Goal: Transaction & Acquisition: Purchase product/service

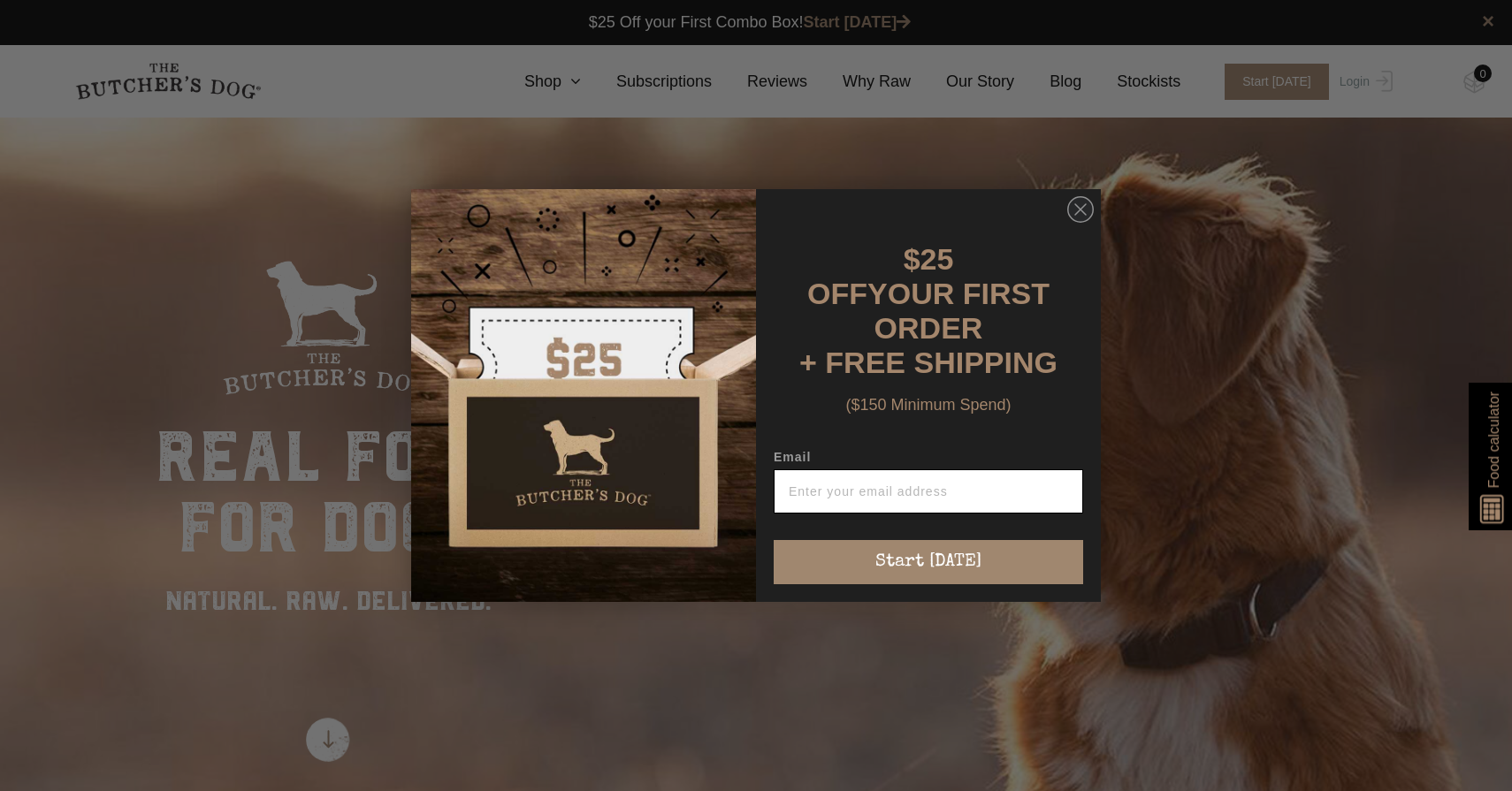
click at [954, 477] on input "Email" at bounding box center [928, 491] width 309 height 45
type input "aol_yip@yahoo.com.au"
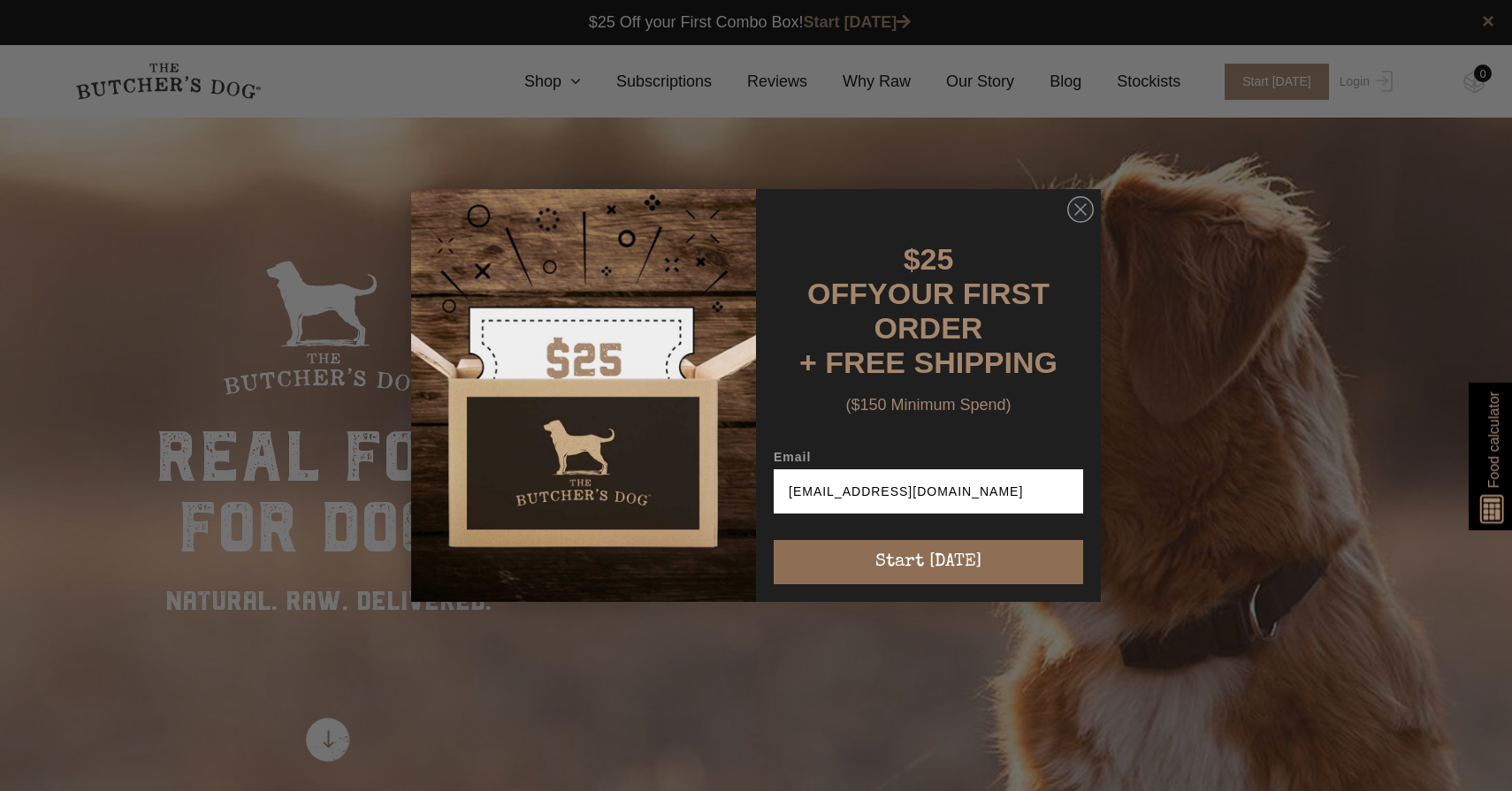
click at [929, 550] on button "Start [DATE]" at bounding box center [928, 562] width 309 height 45
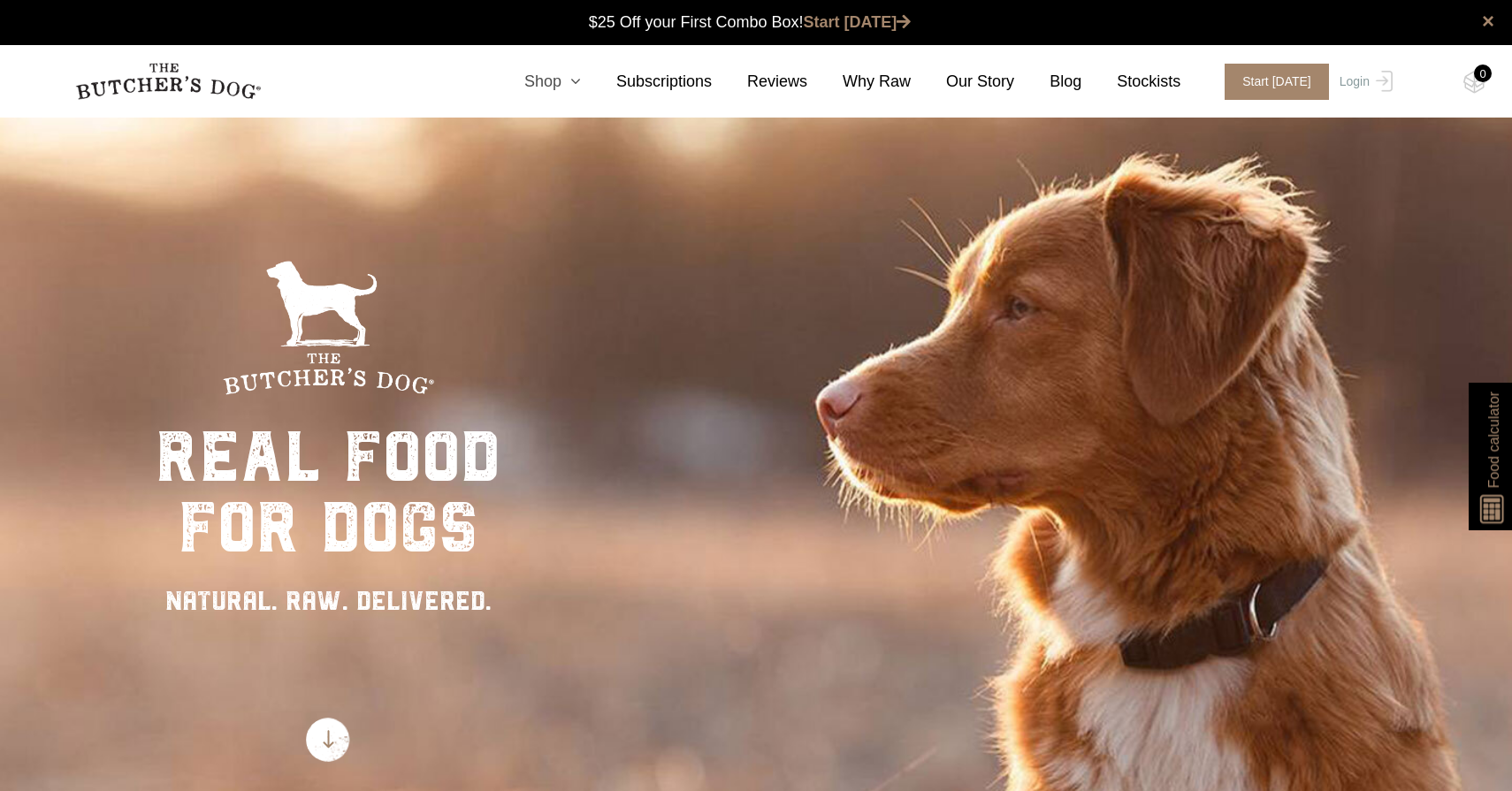
click at [557, 83] on link "Shop" at bounding box center [534, 81] width 92 height 24
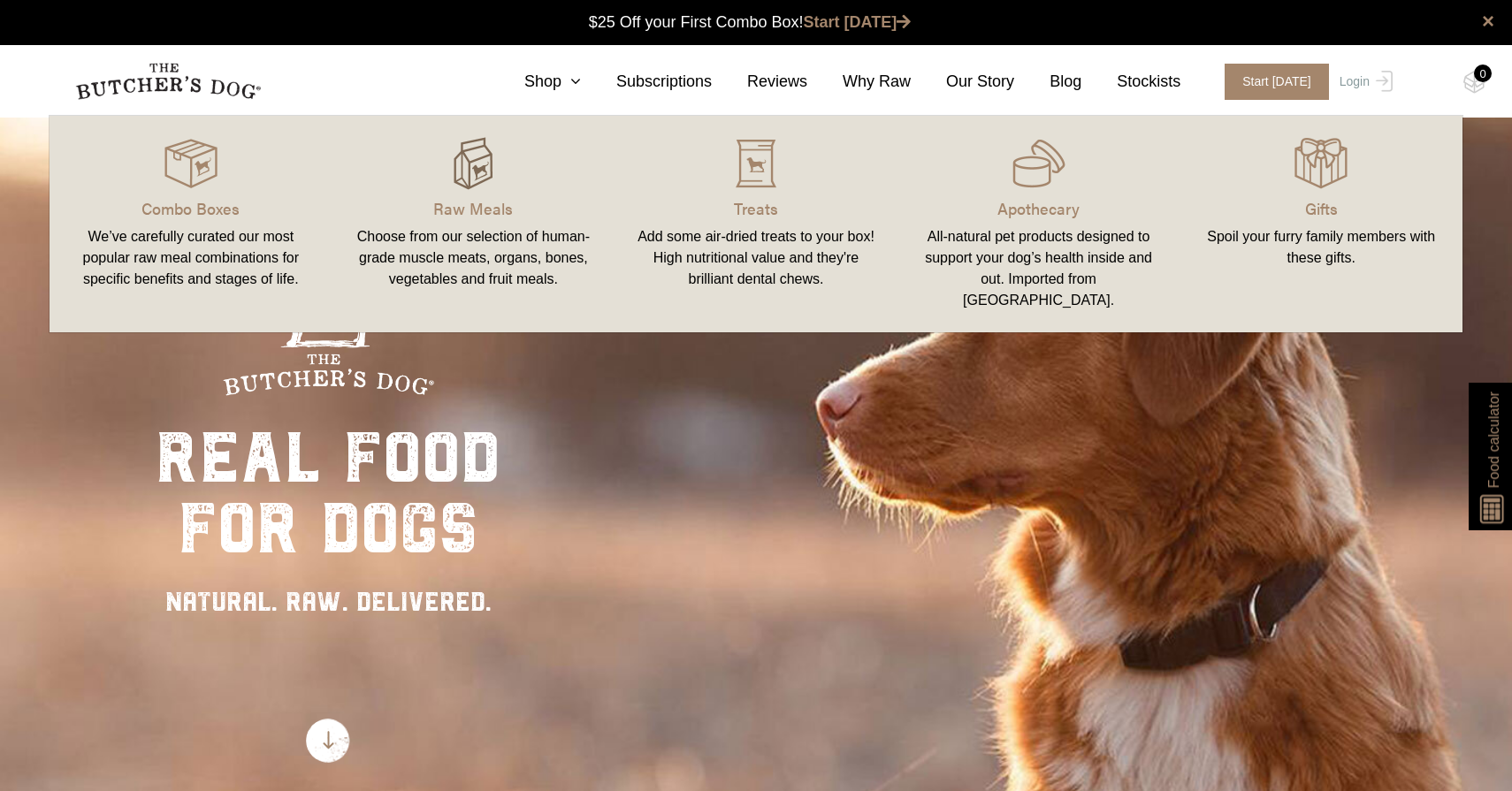
click at [477, 168] on img at bounding box center [473, 163] width 53 height 53
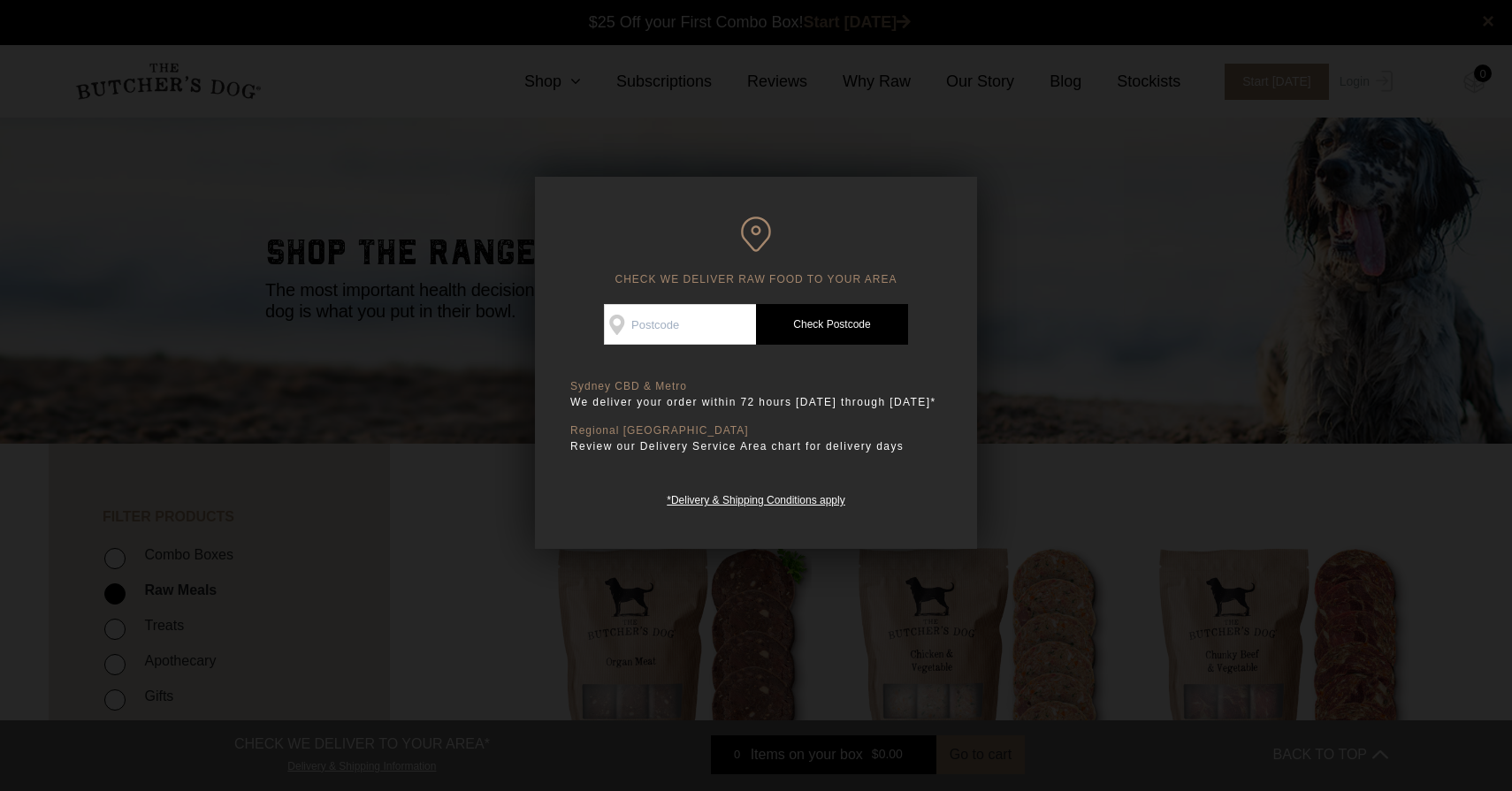
scroll to position [1, 0]
click at [684, 334] on input "Check Availability At" at bounding box center [680, 325] width 152 height 41
type input "2070"
click at [798, 330] on link "Check Postcode" at bounding box center [832, 325] width 152 height 41
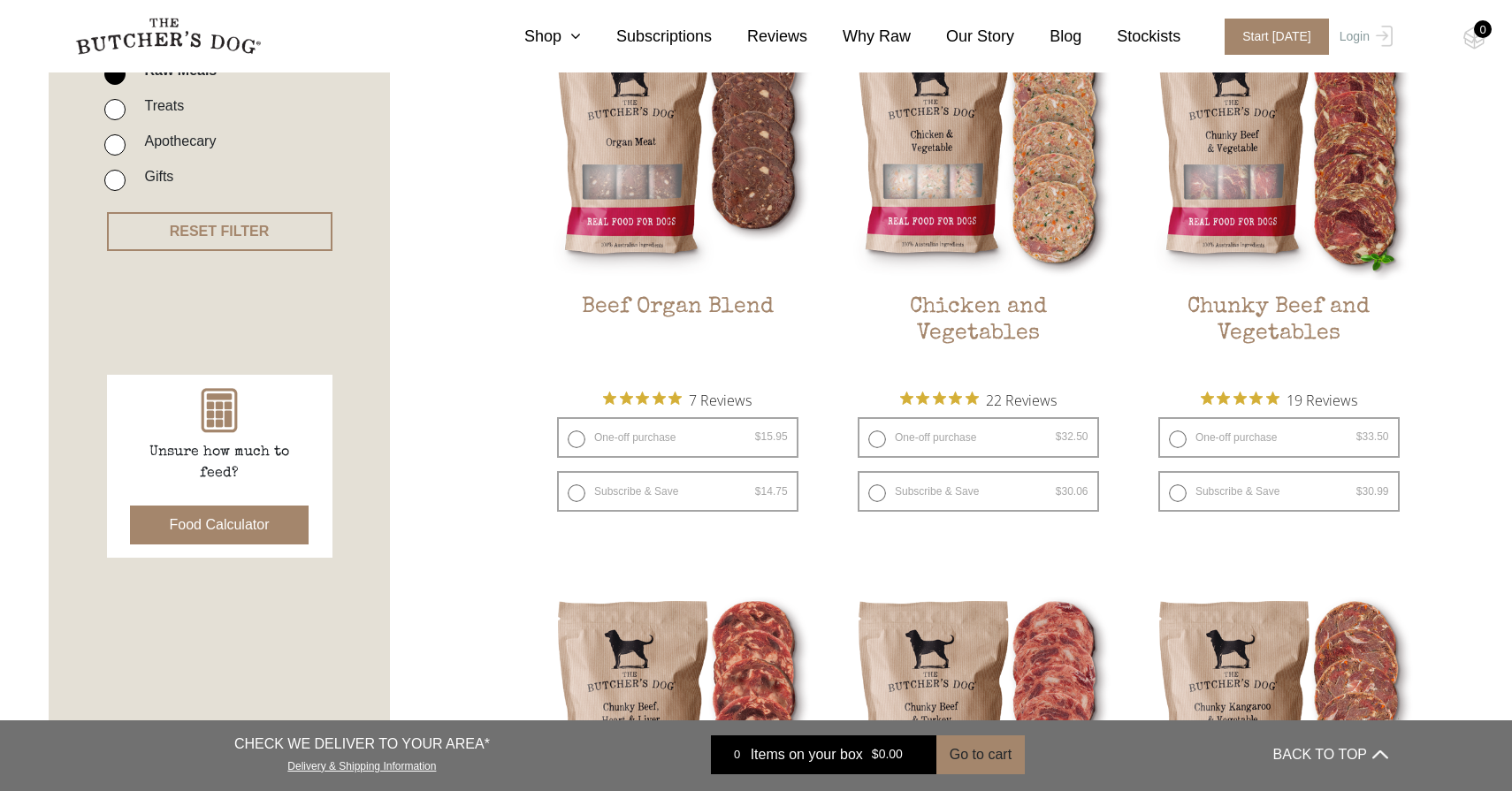
scroll to position [537, 0]
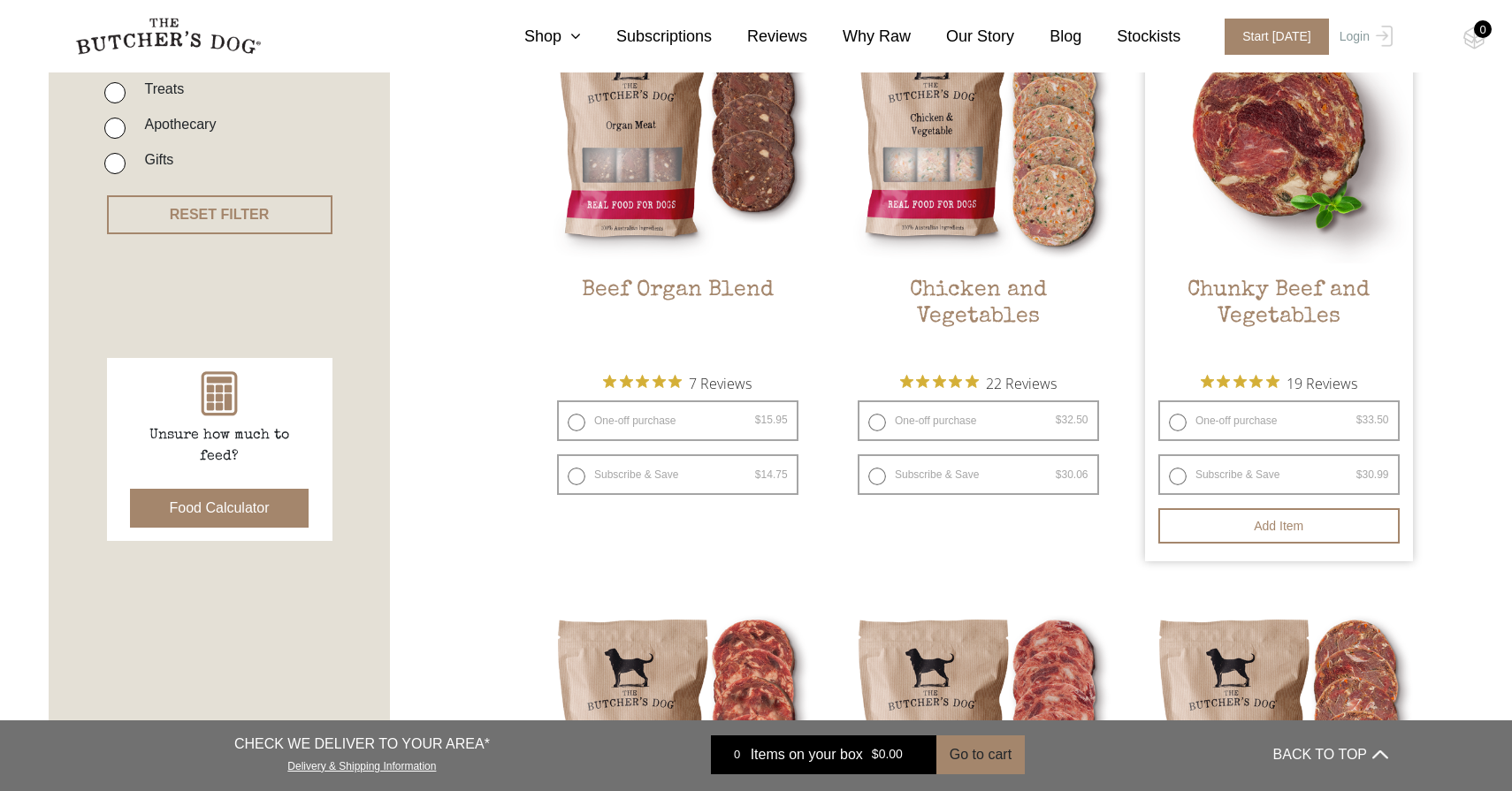
click at [1277, 196] on img at bounding box center [1279, 129] width 268 height 268
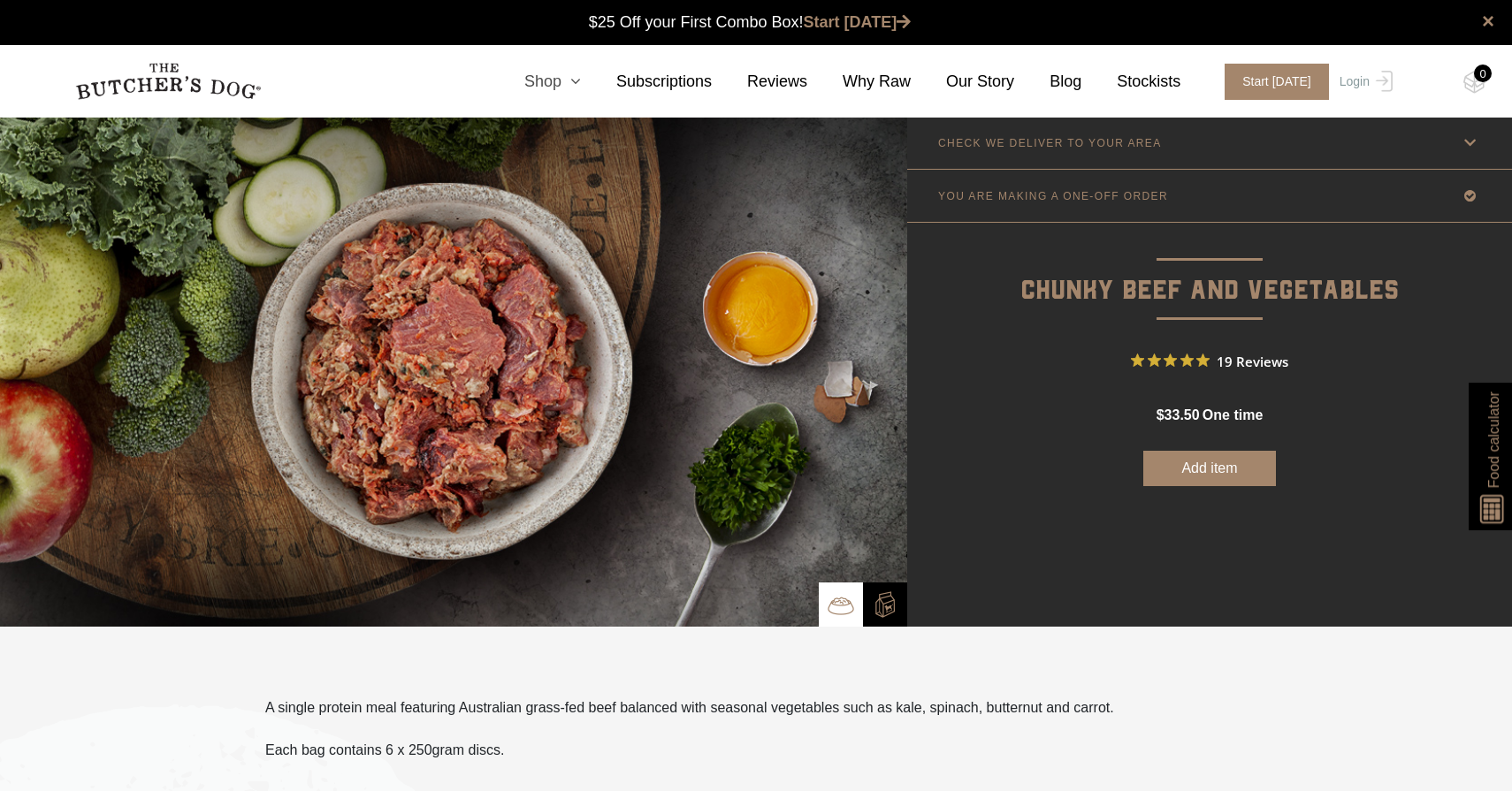
click at [546, 78] on link "Shop" at bounding box center [534, 81] width 92 height 24
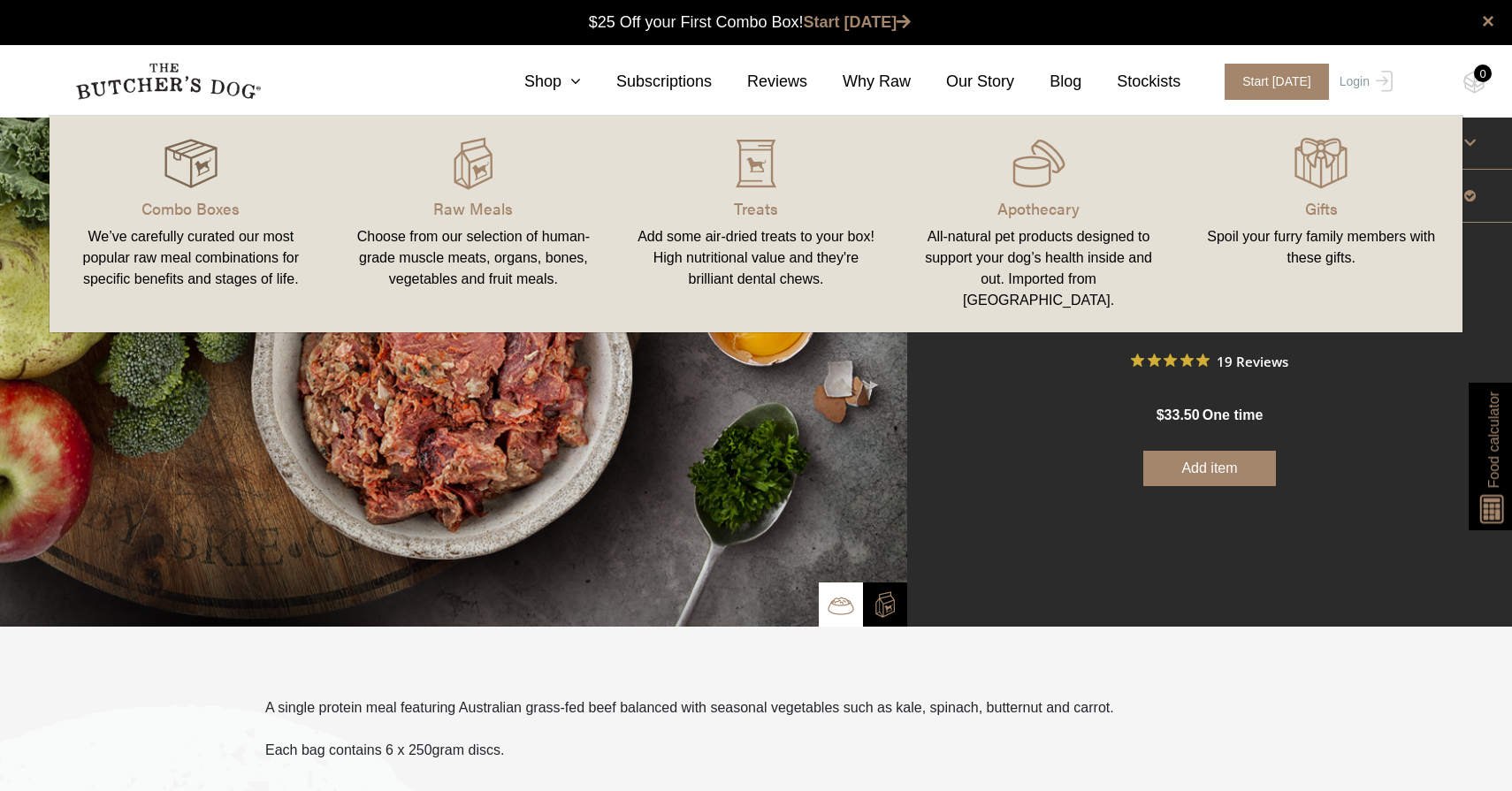
click at [189, 163] on img at bounding box center [191, 163] width 53 height 53
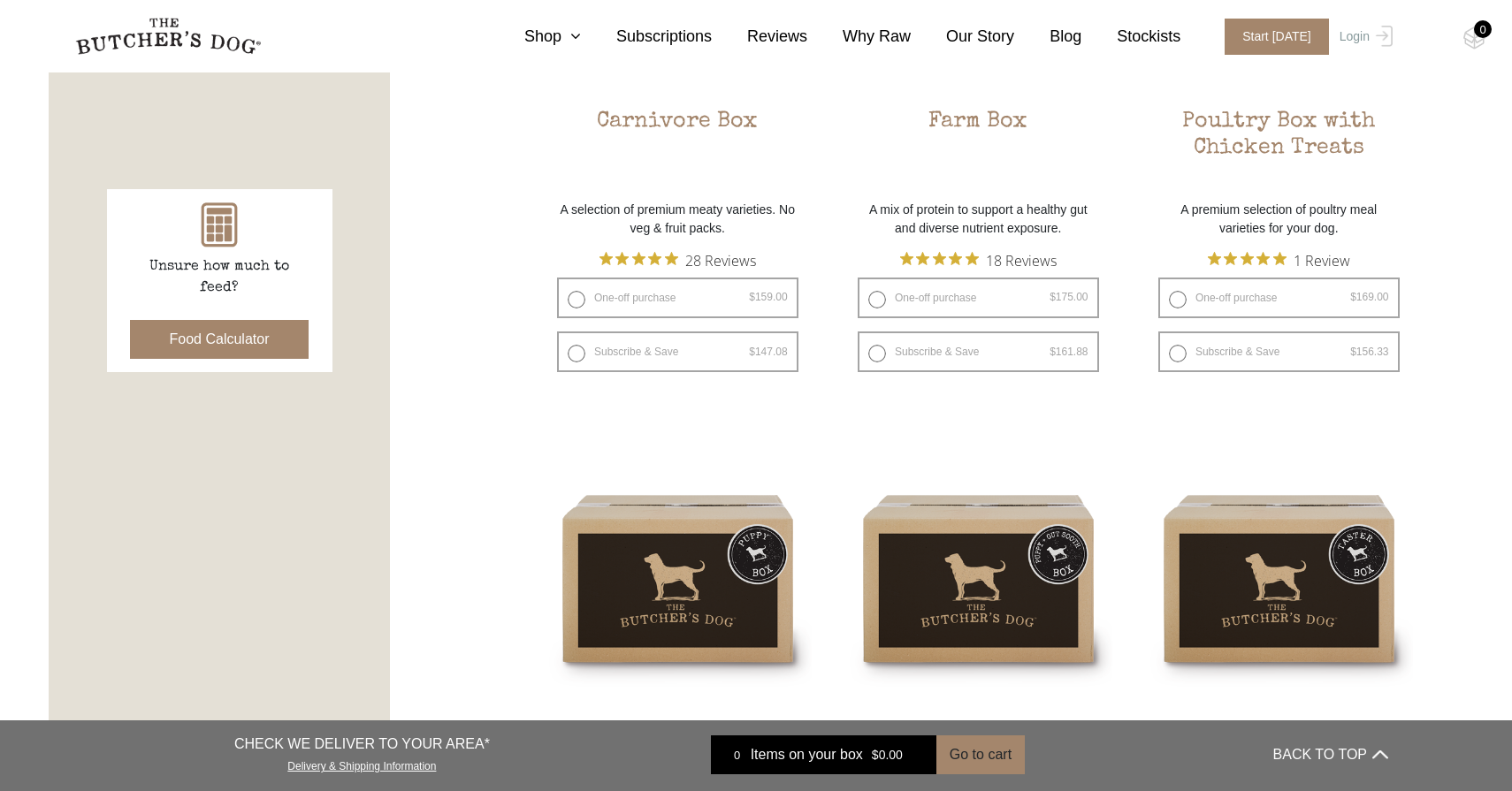
scroll to position [577, 0]
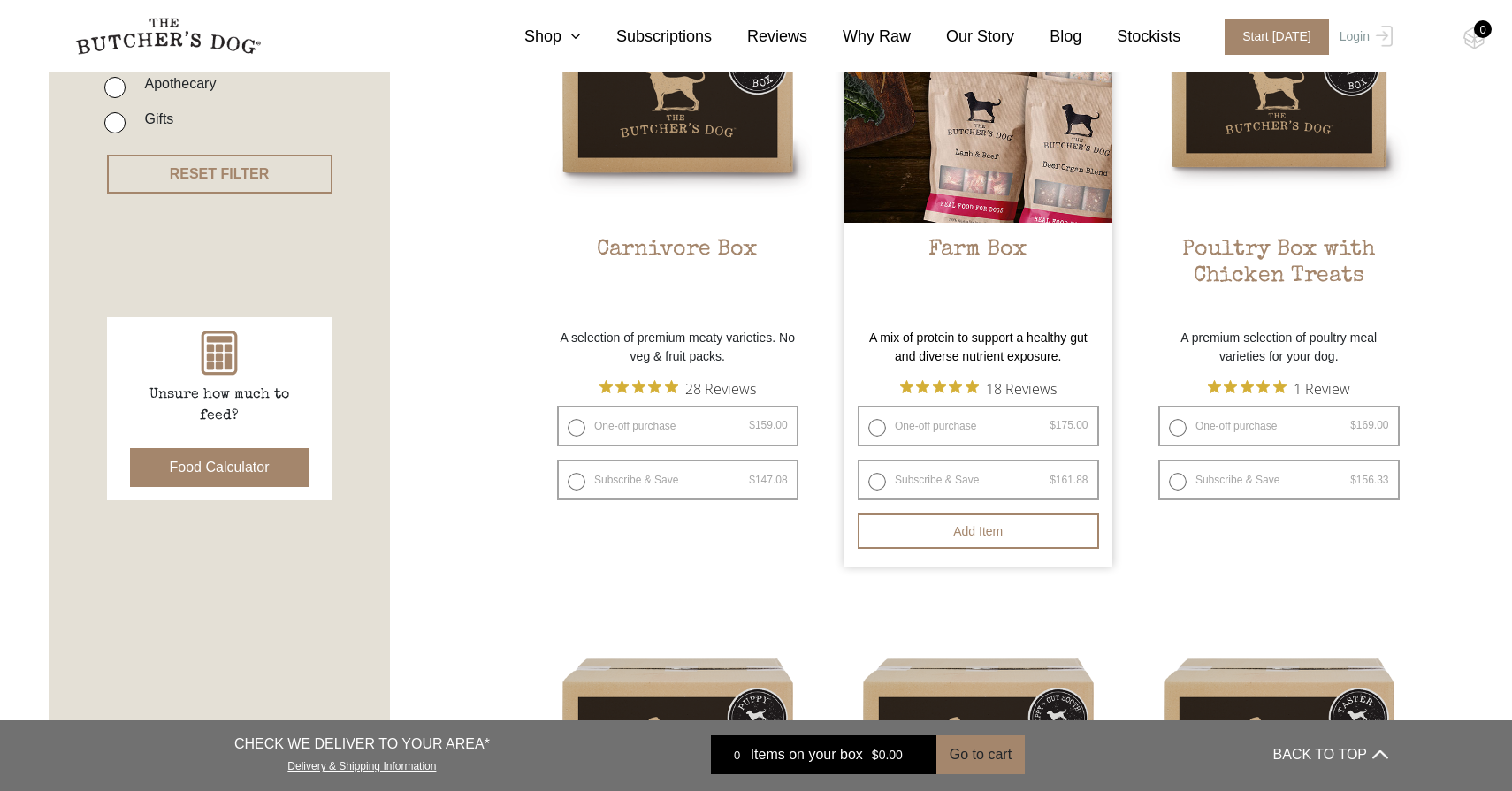
click at [950, 193] on img at bounding box center [979, 88] width 268 height 268
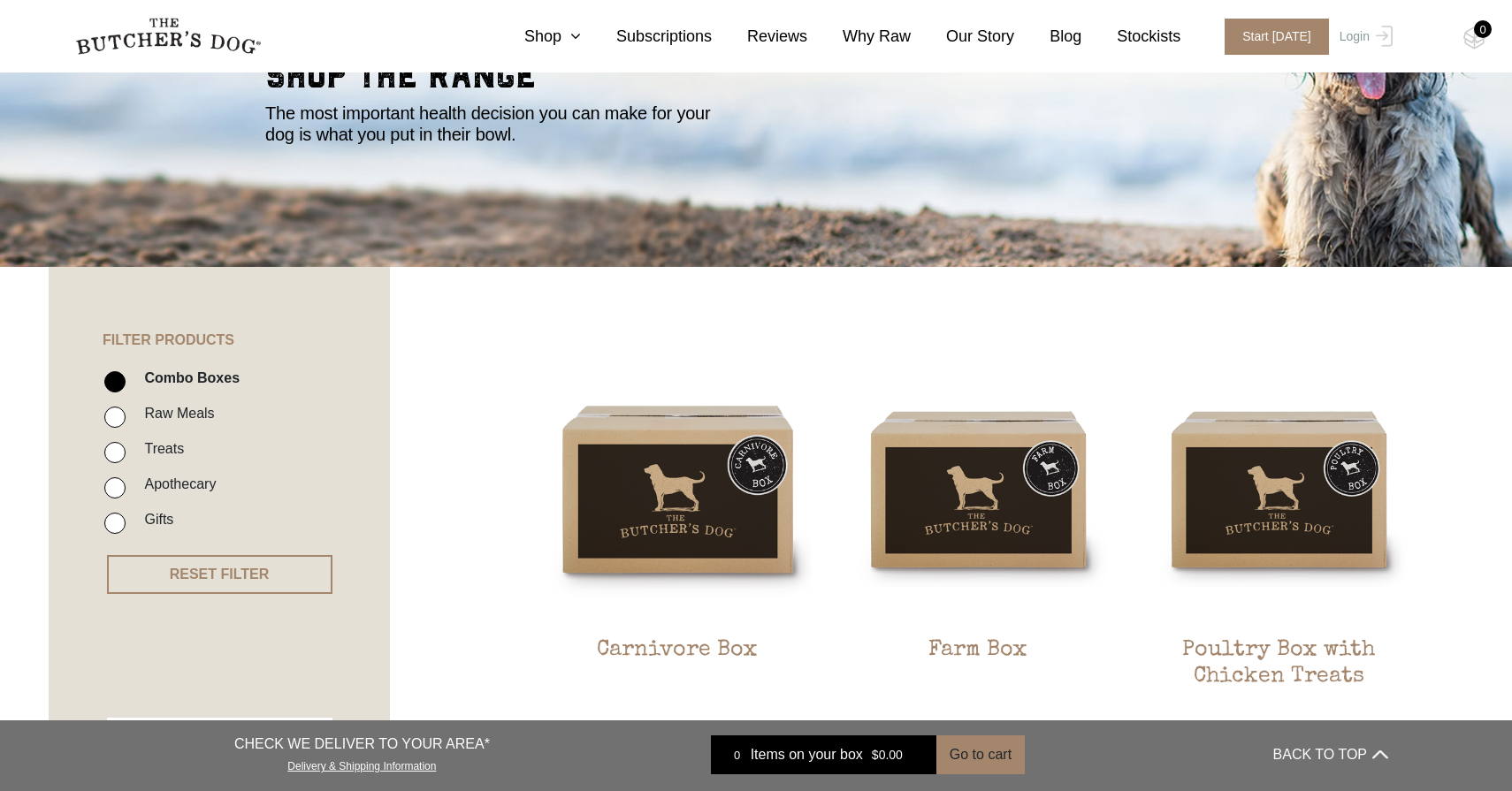
scroll to position [175, 0]
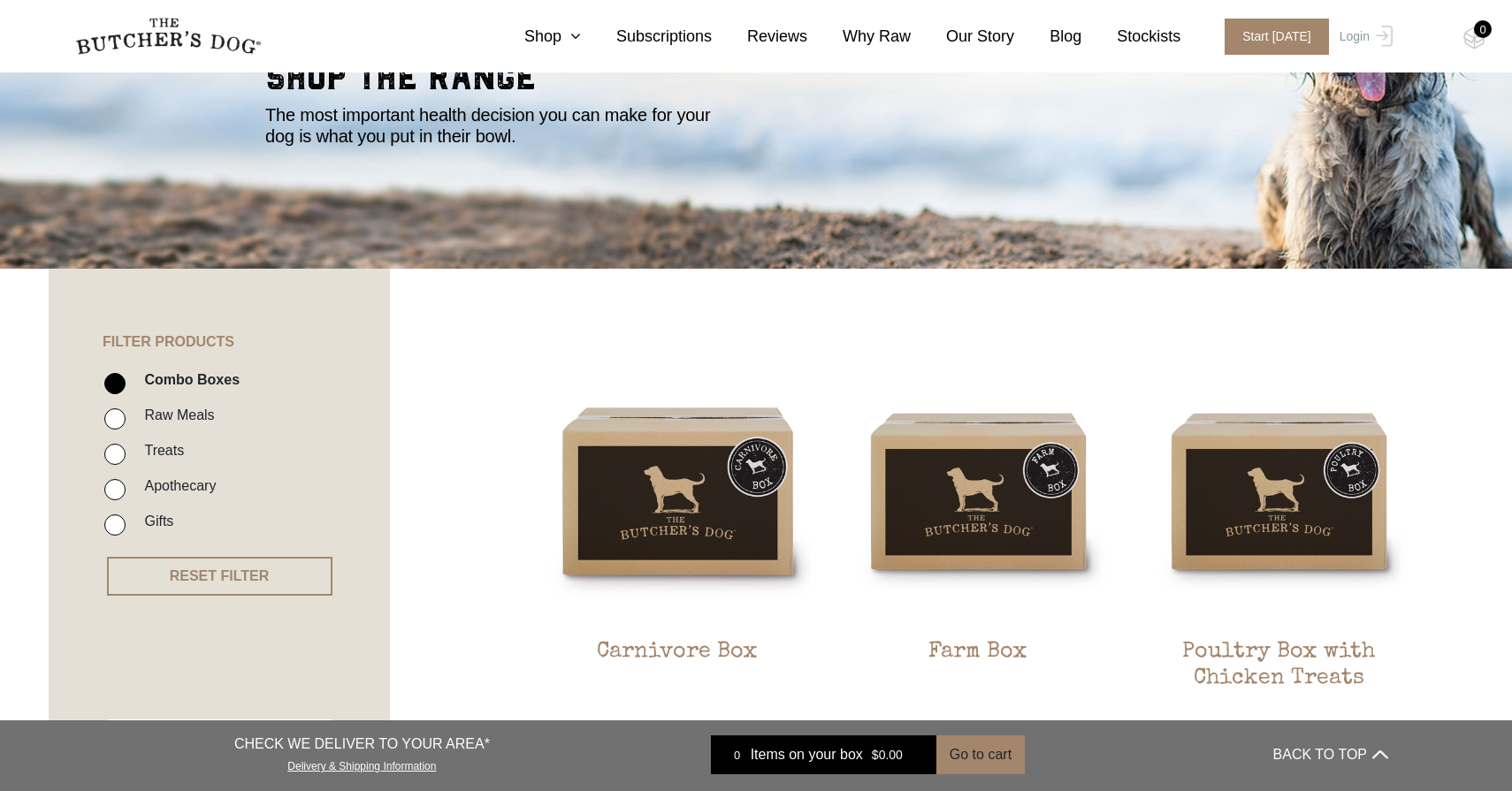
click at [115, 456] on input "Treats" at bounding box center [115, 455] width 21 height 21
checkbox input "true"
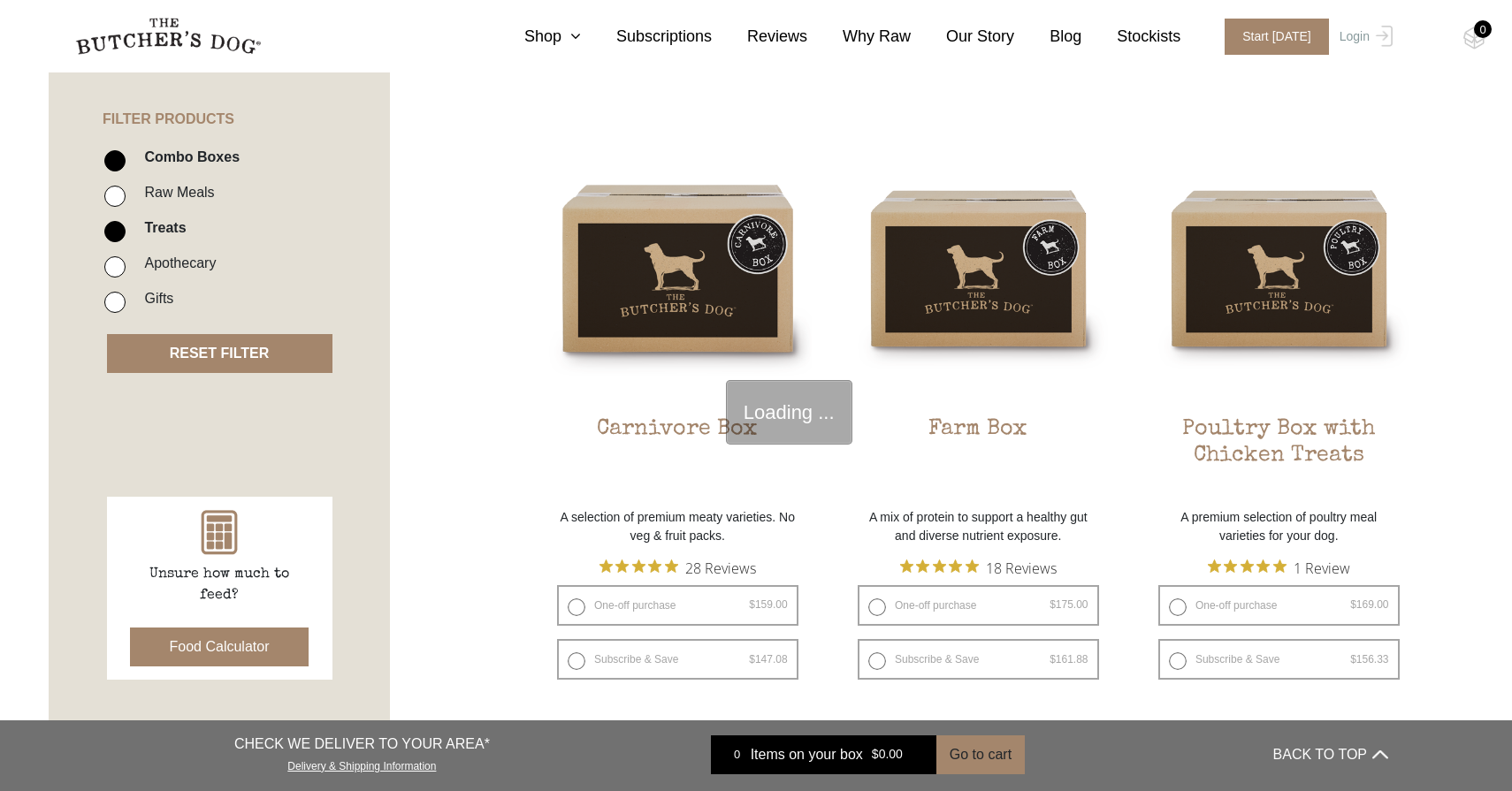
scroll to position [399, 0]
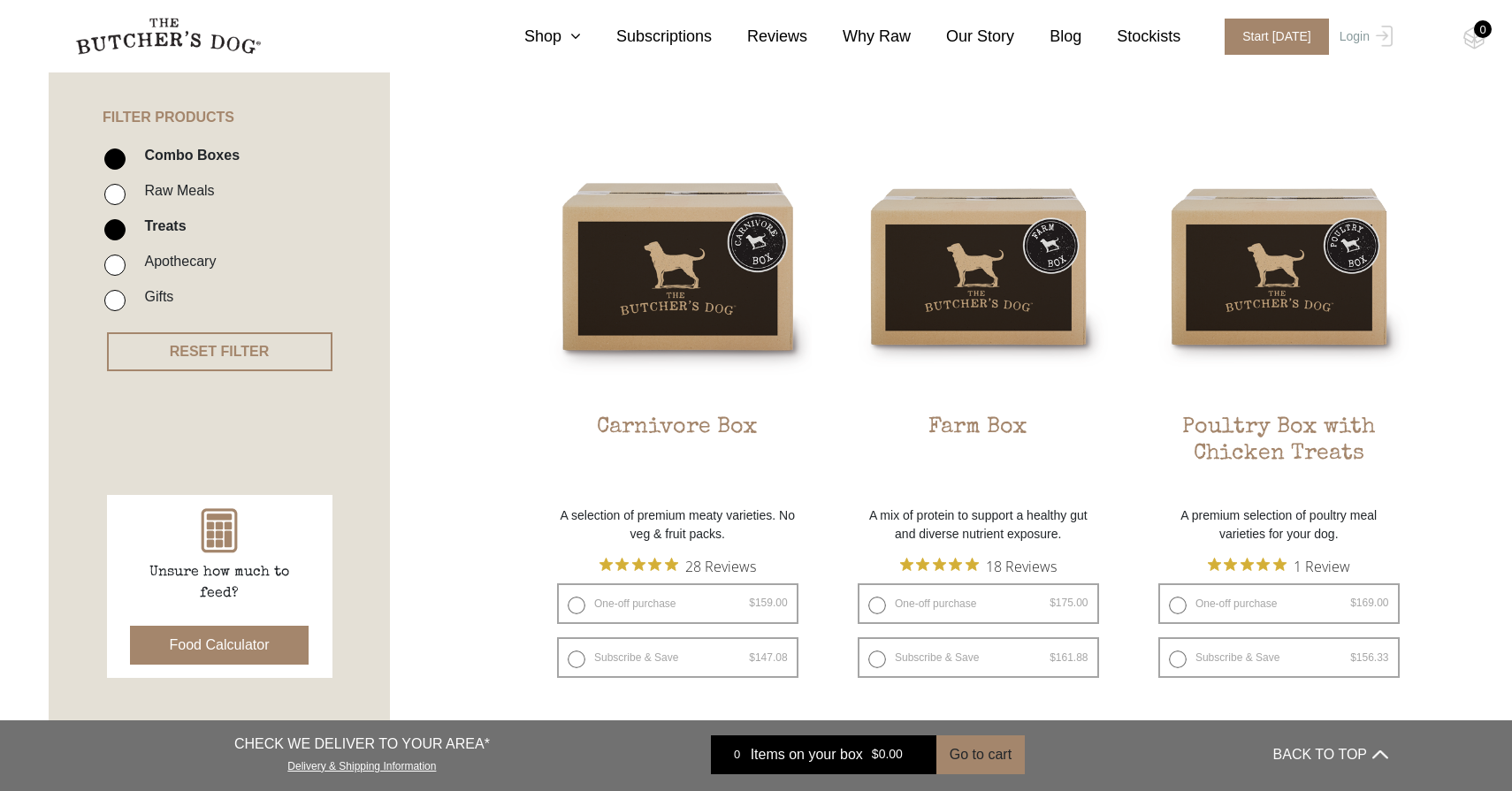
click at [117, 158] on input "Combo Boxes" at bounding box center [115, 159] width 21 height 21
checkbox input "false"
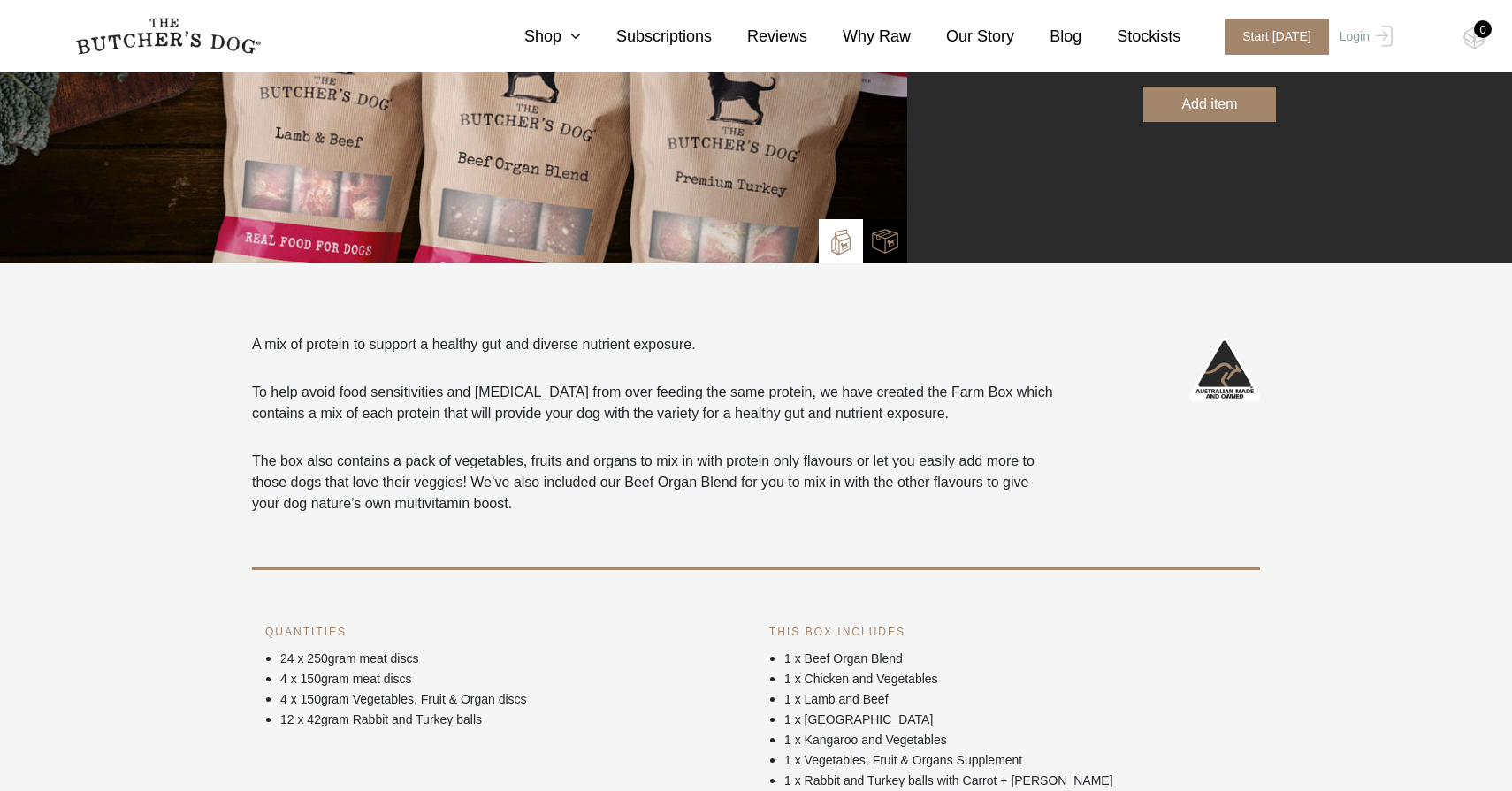
scroll to position [363, 0]
